Goal: Task Accomplishment & Management: Complete application form

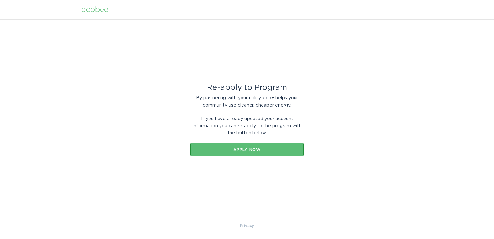
click at [246, 164] on div "Re-apply to Program By partnering with your utility, eco+ helps your community …" at bounding box center [246, 121] width 113 height 122
click at [246, 149] on div "Apply now" at bounding box center [247, 149] width 107 height 4
